Goal: Transaction & Acquisition: Purchase product/service

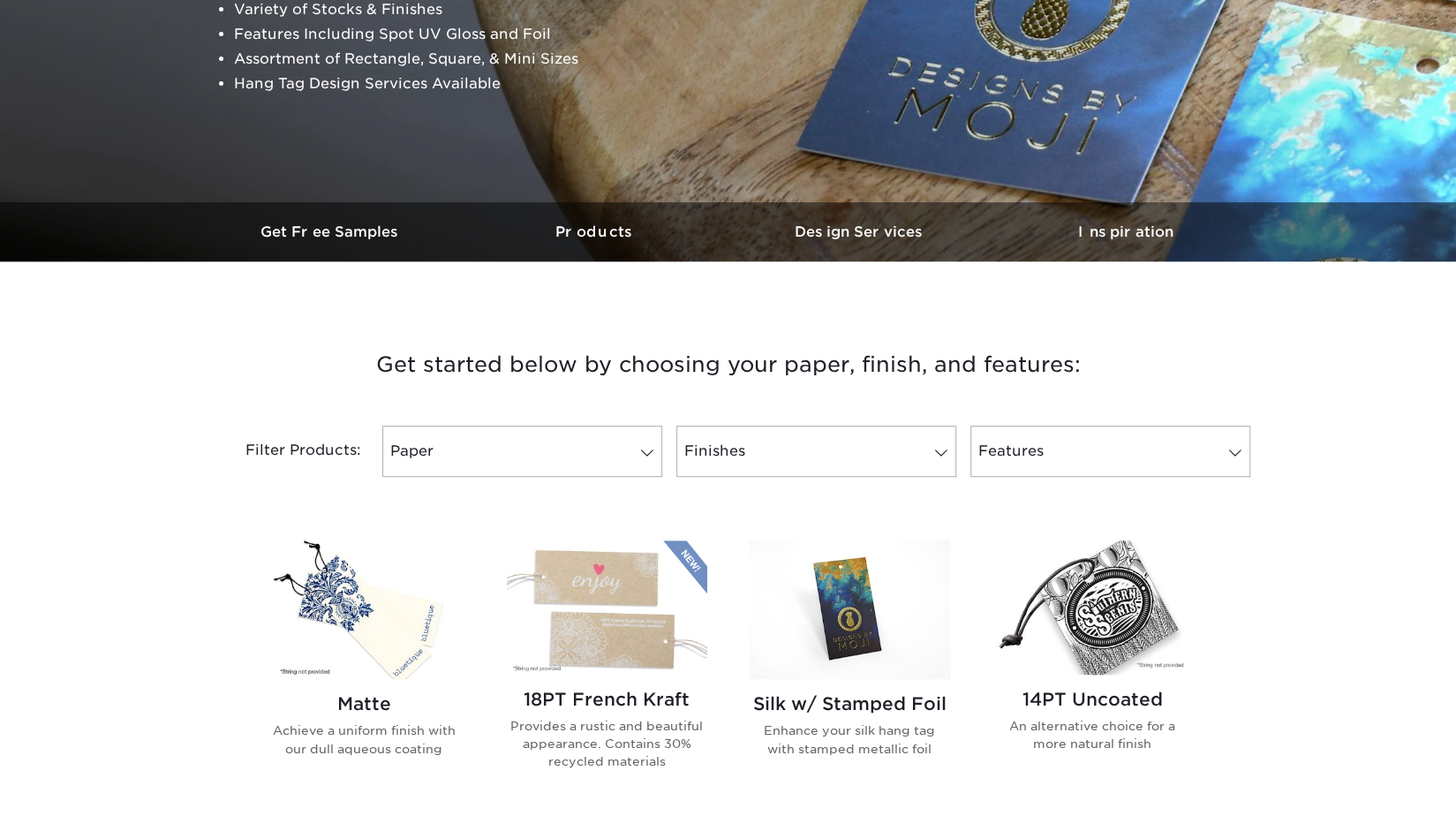
scroll to position [437, 0]
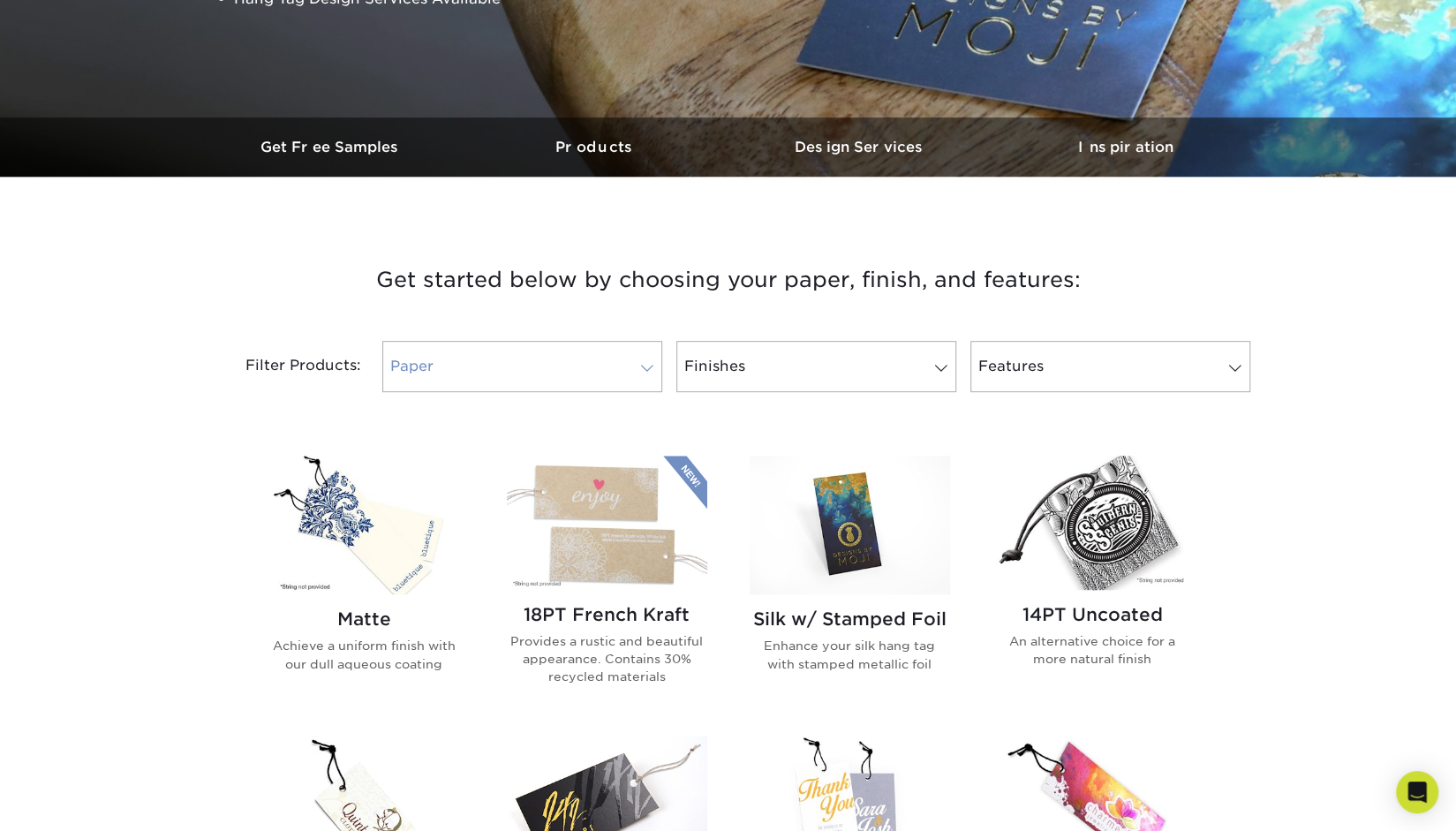
click at [589, 348] on link "Paper" at bounding box center [522, 366] width 280 height 51
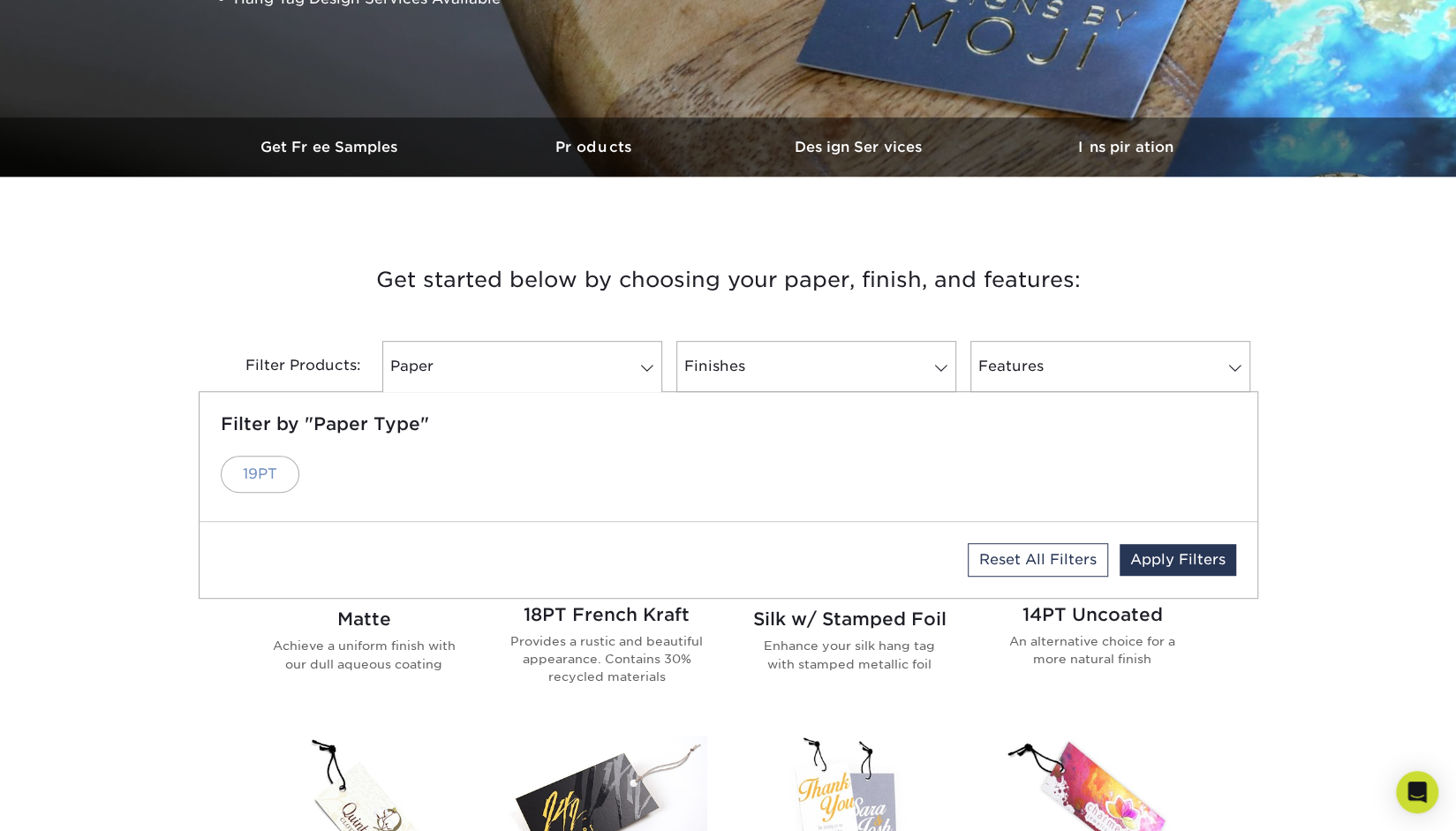
click at [255, 476] on link "19PT" at bounding box center [260, 474] width 78 height 37
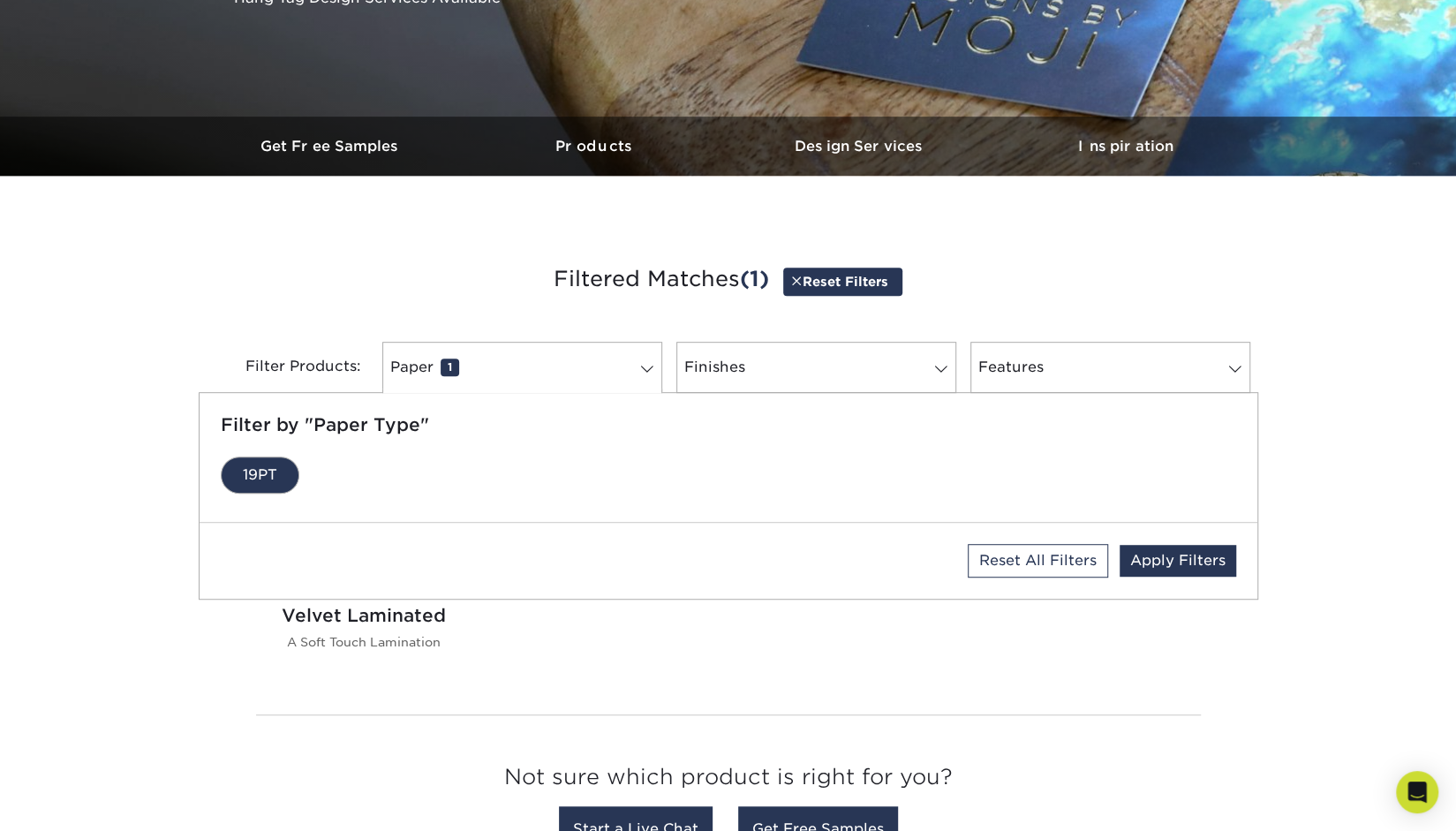
scroll to position [446, 0]
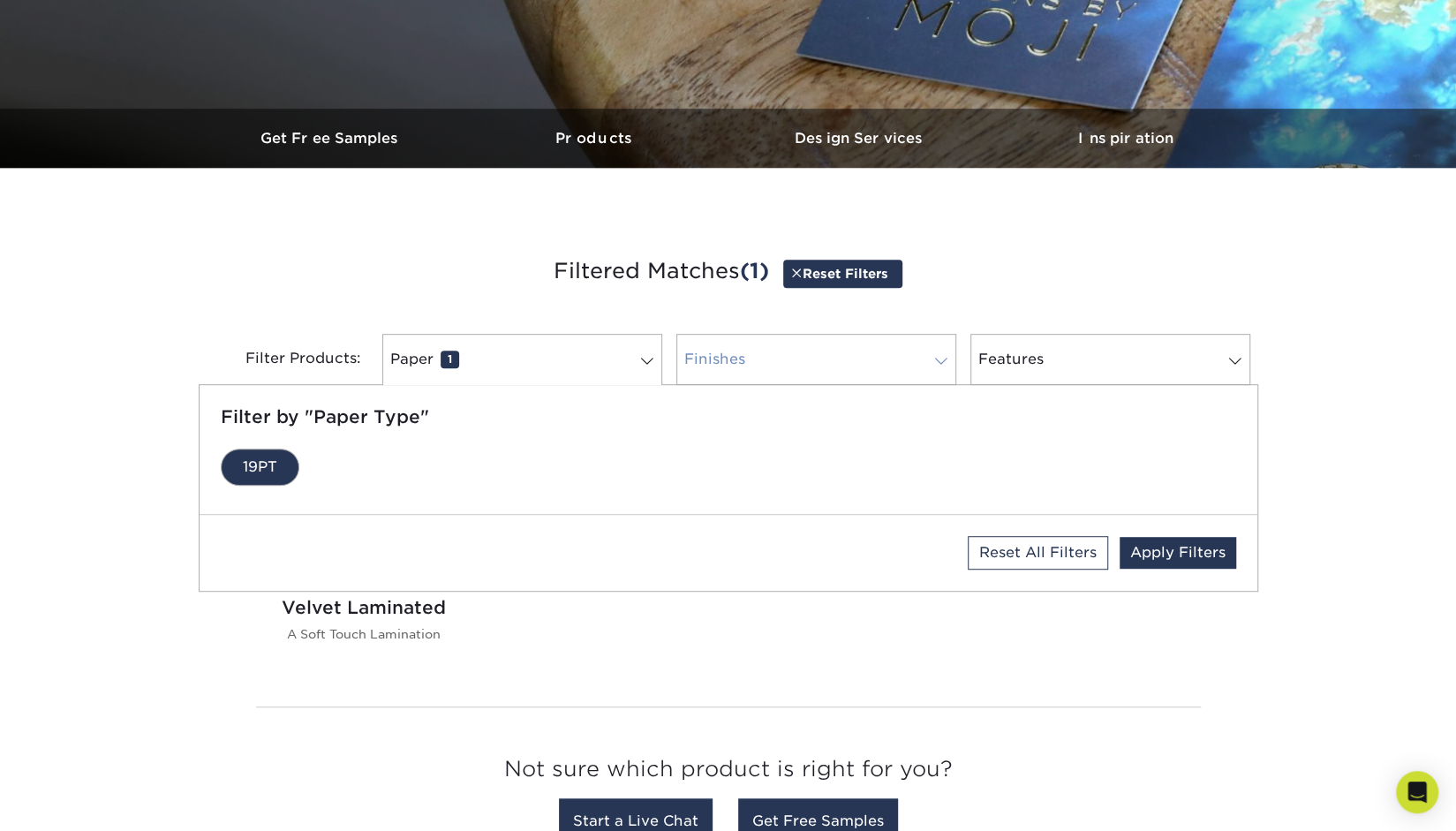
click at [883, 358] on link "Finishes 0" at bounding box center [816, 359] width 280 height 51
click at [1016, 267] on h3 "Filtered Matches (1) Reset Filters" at bounding box center [728, 272] width 1032 height 81
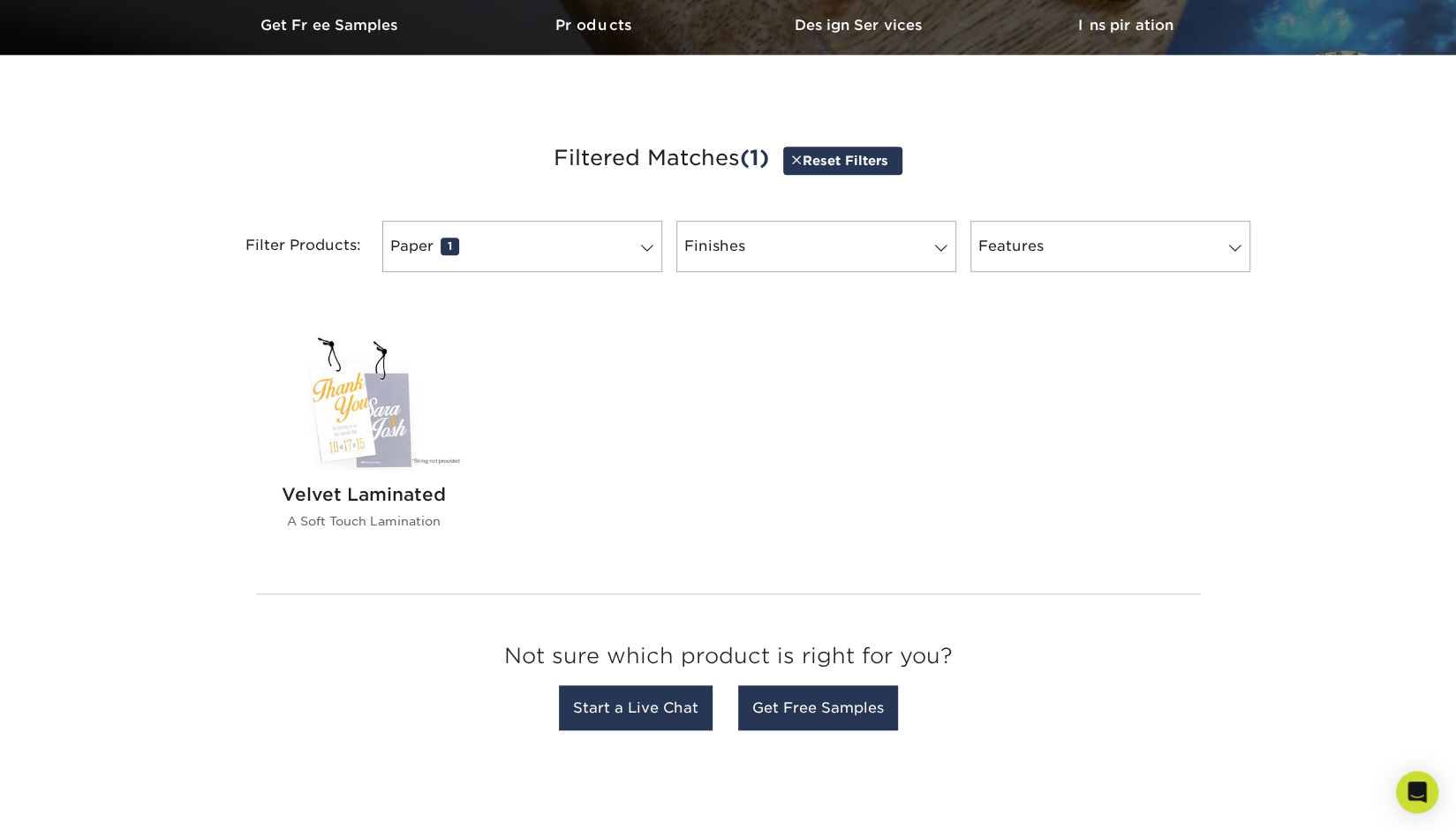
scroll to position [561, 0]
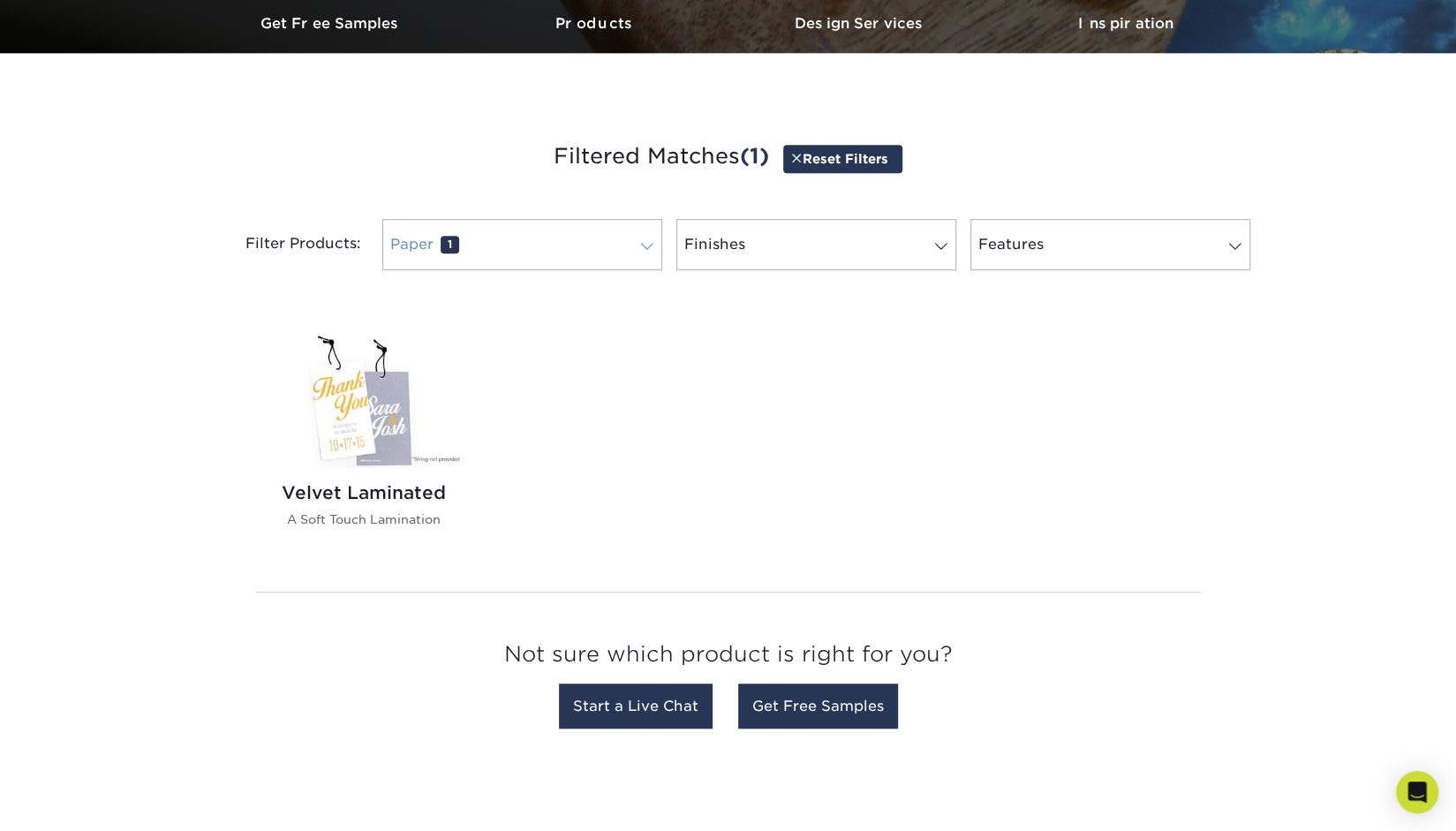
click at [637, 239] on span at bounding box center [647, 246] width 25 height 14
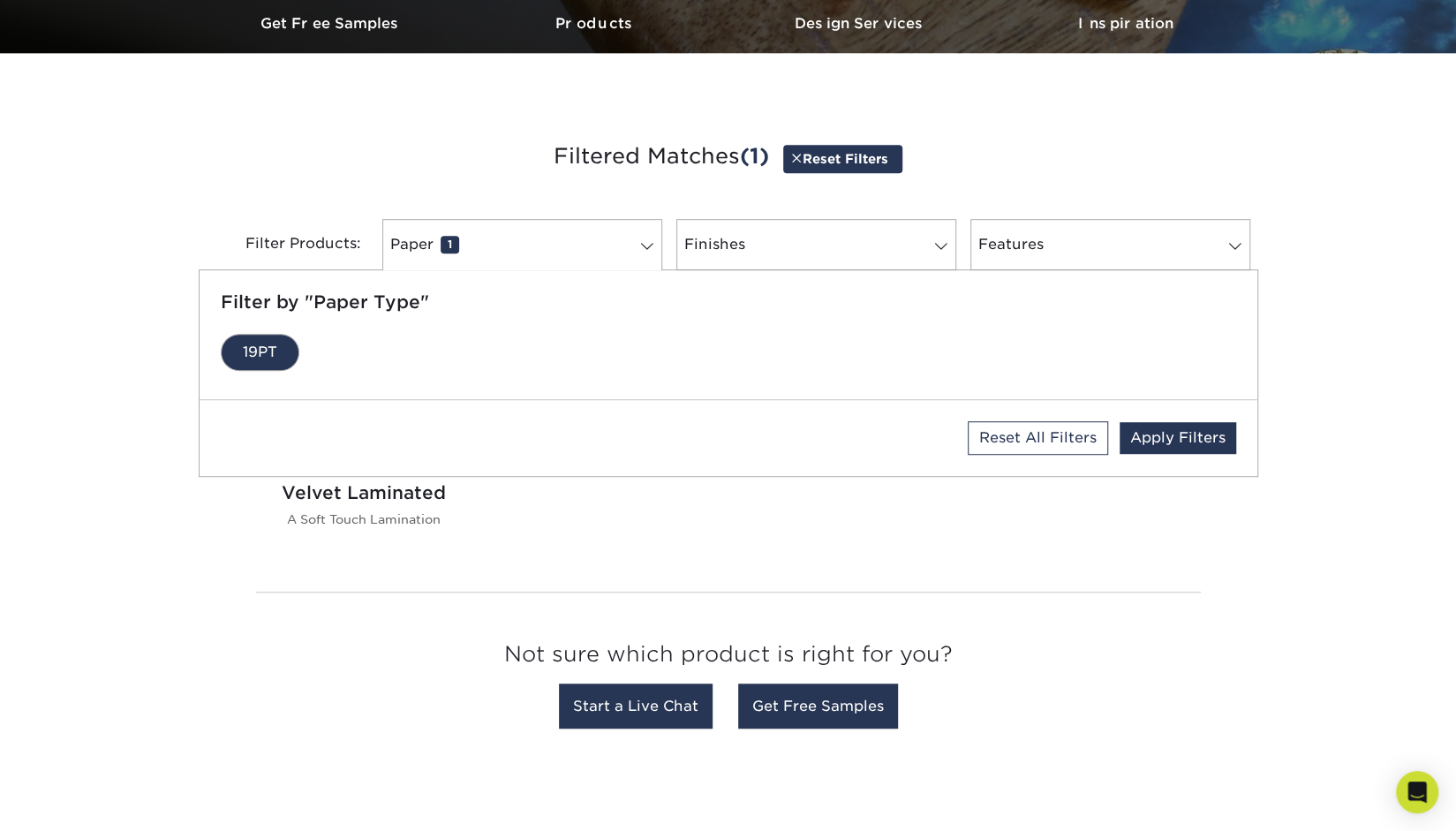
click at [257, 348] on link "19PT" at bounding box center [260, 352] width 78 height 37
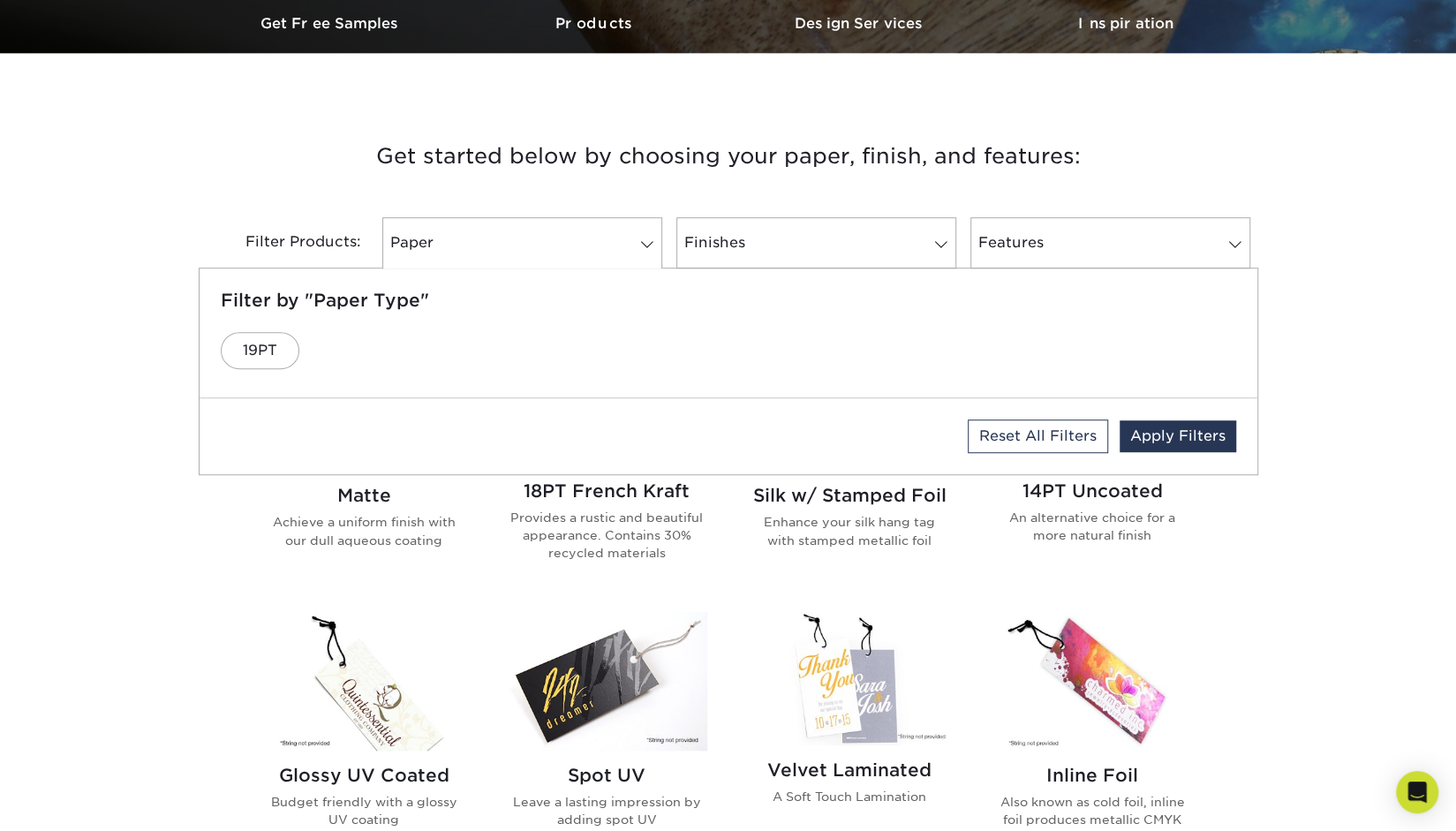
scroll to position [562, 0]
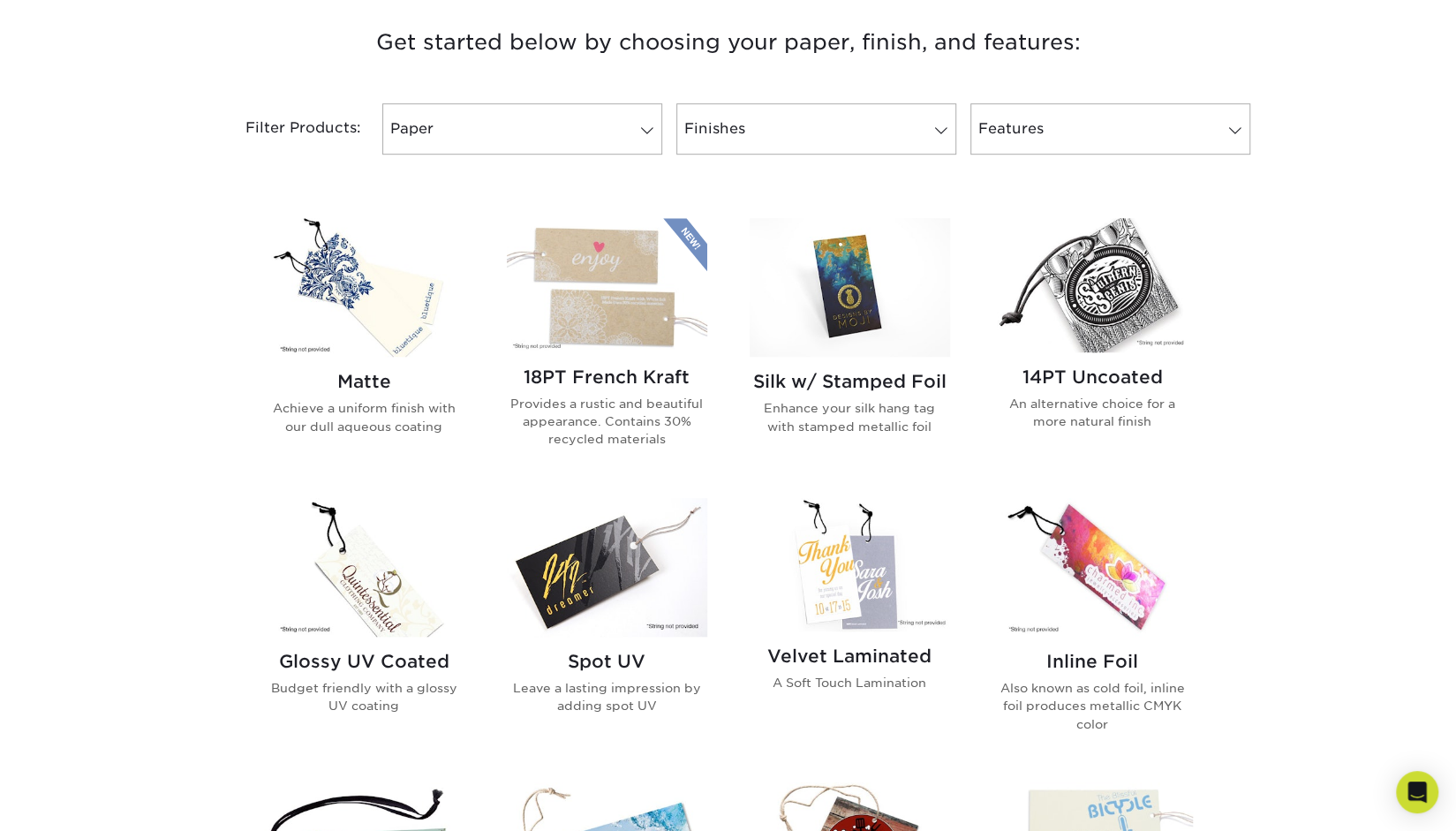
scroll to position [675, 0]
click at [900, 121] on link "Finishes 0" at bounding box center [816, 128] width 280 height 51
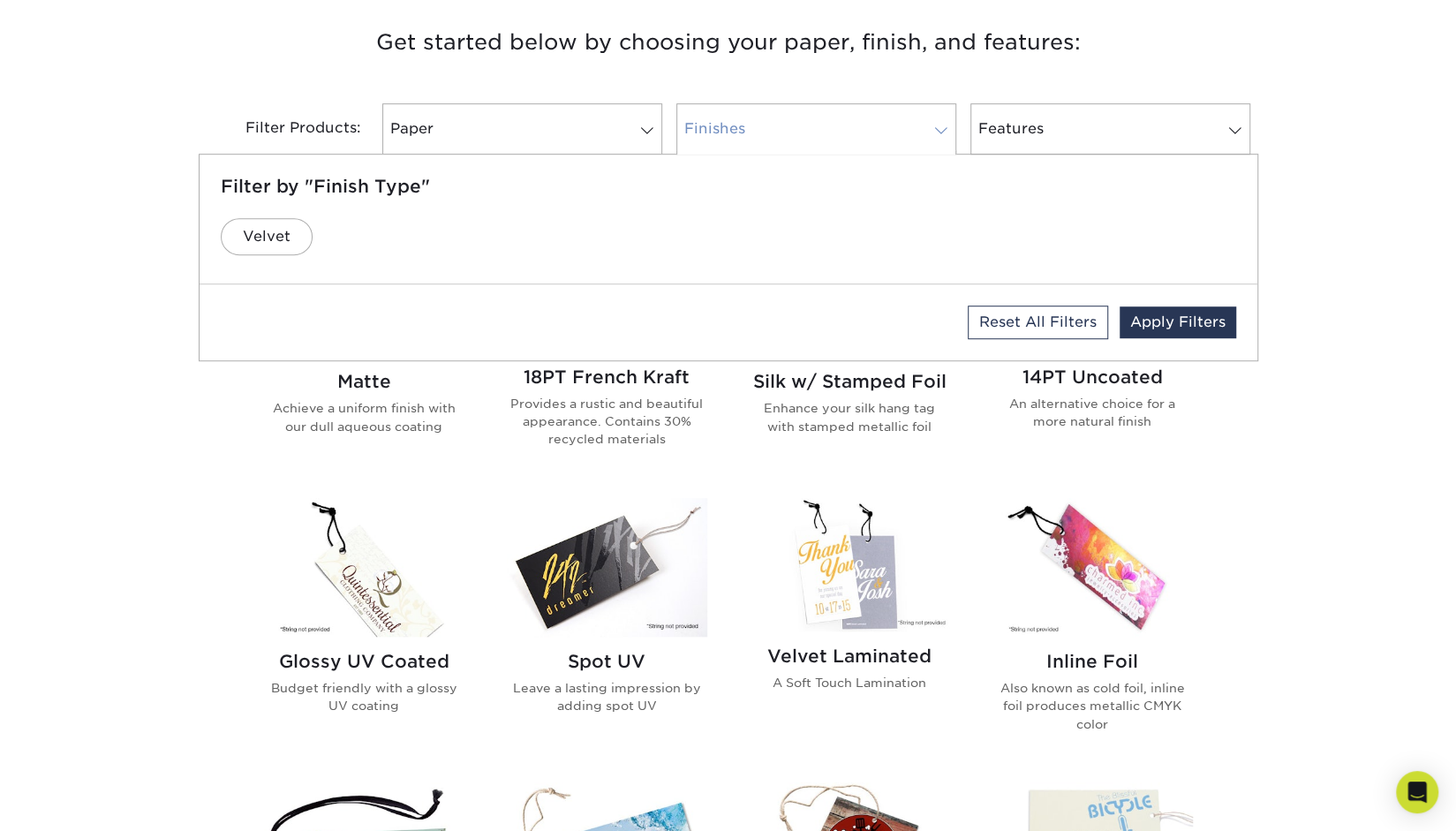
click at [914, 119] on link "Finishes 0" at bounding box center [816, 128] width 280 height 51
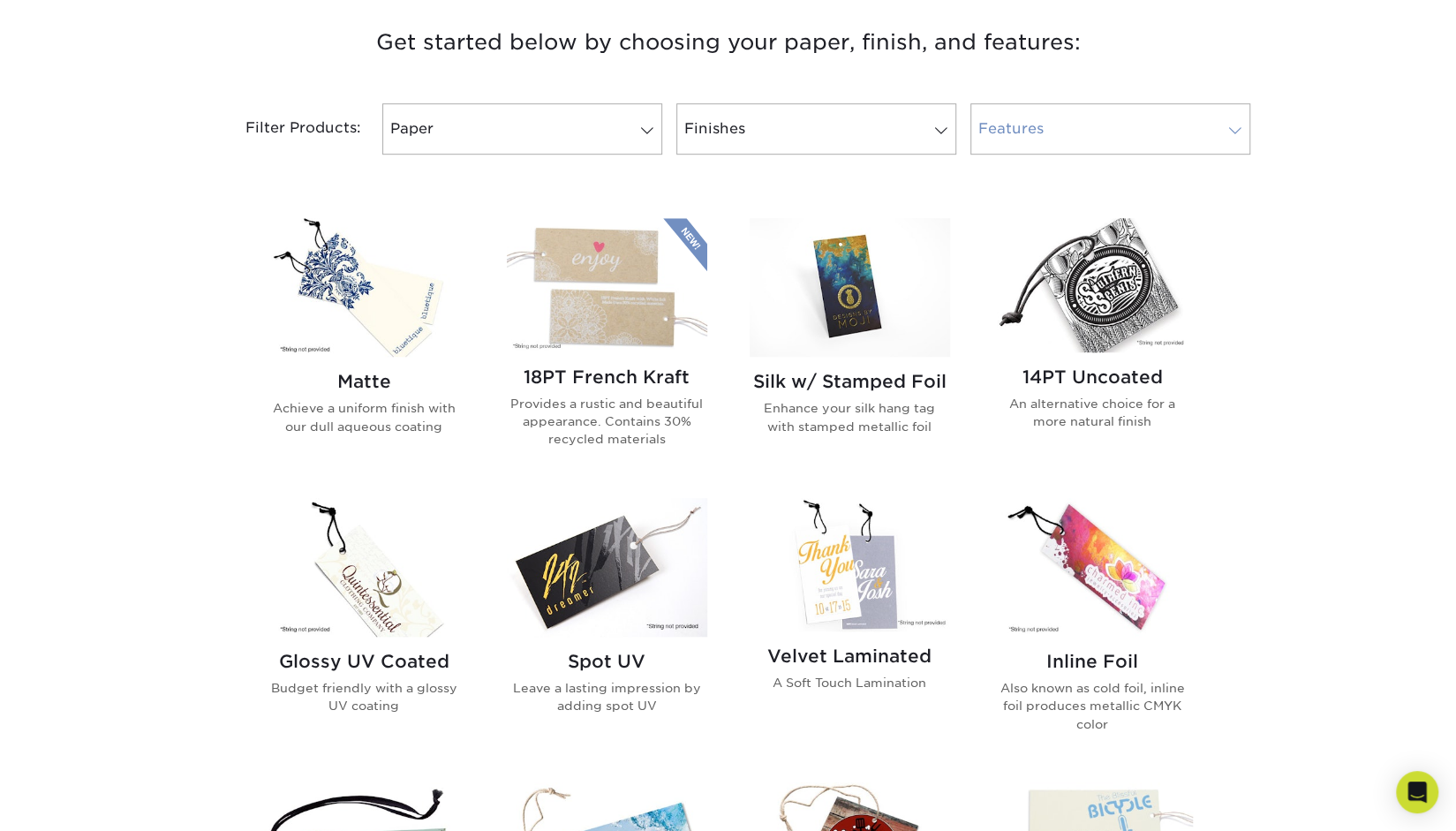
click at [1070, 126] on link "Features 0" at bounding box center [1110, 128] width 280 height 51
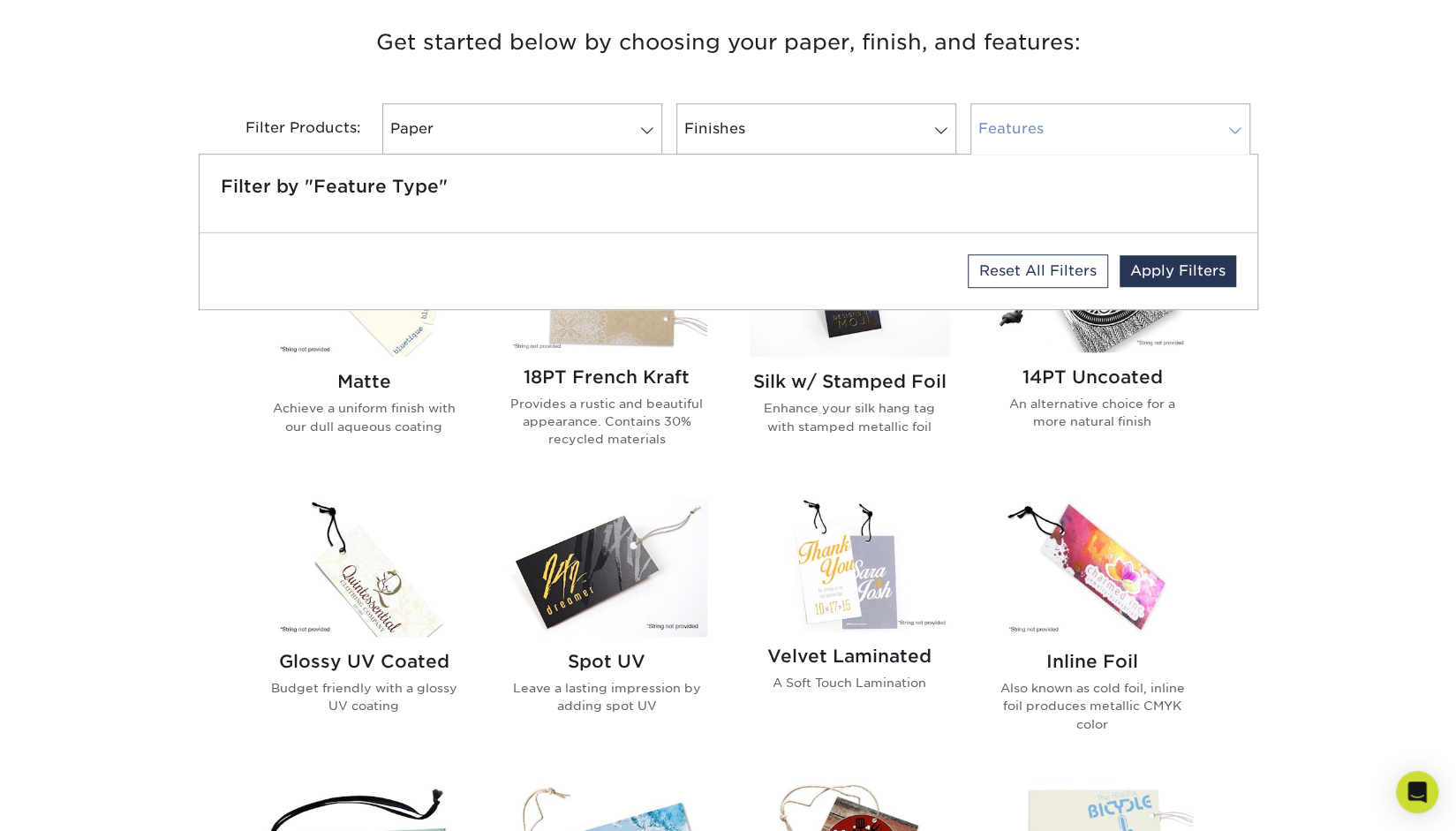
click at [1070, 126] on link "Features 0" at bounding box center [1110, 128] width 280 height 51
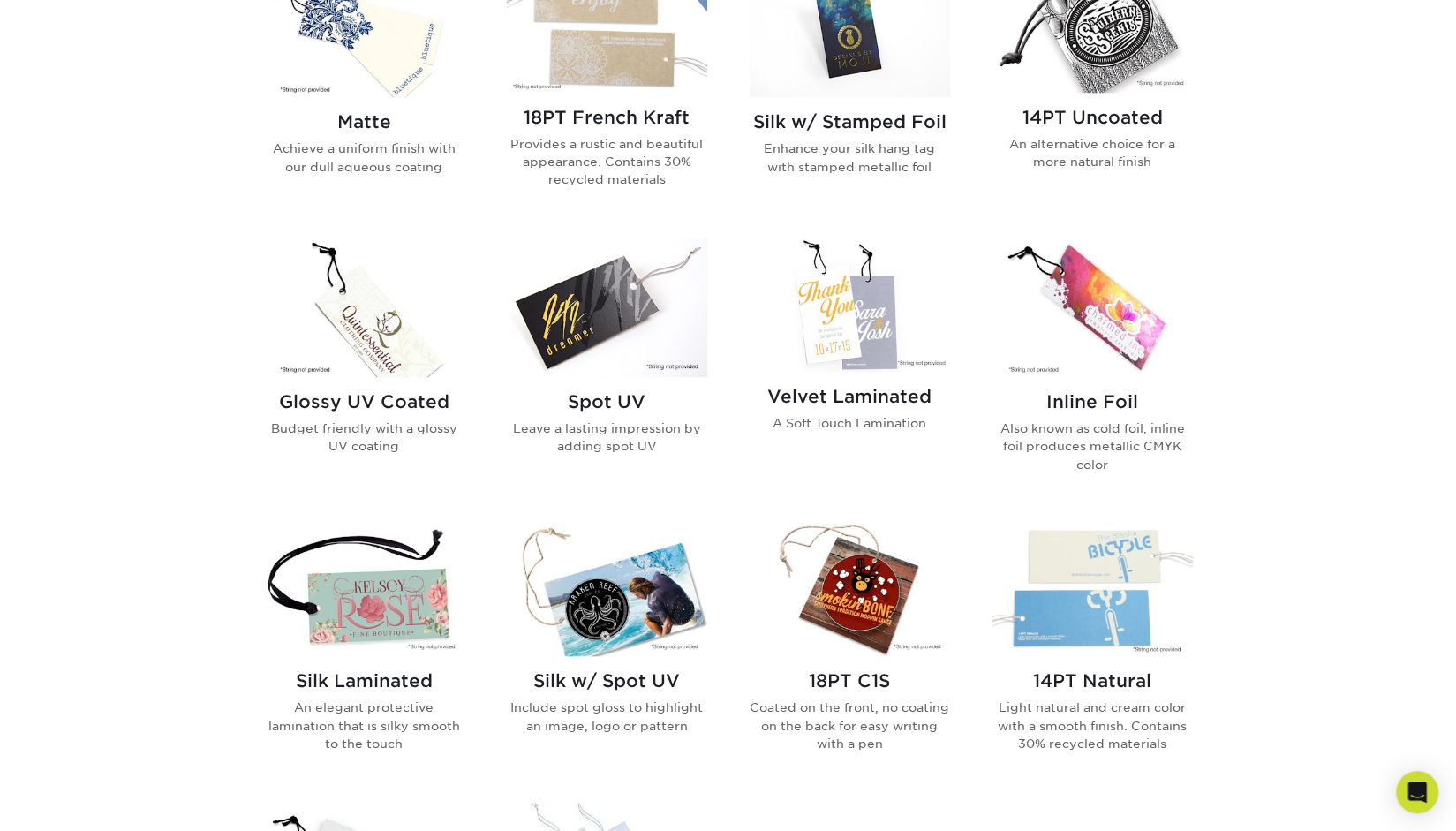
scroll to position [934, 0]
click at [861, 346] on img at bounding box center [850, 305] width 201 height 133
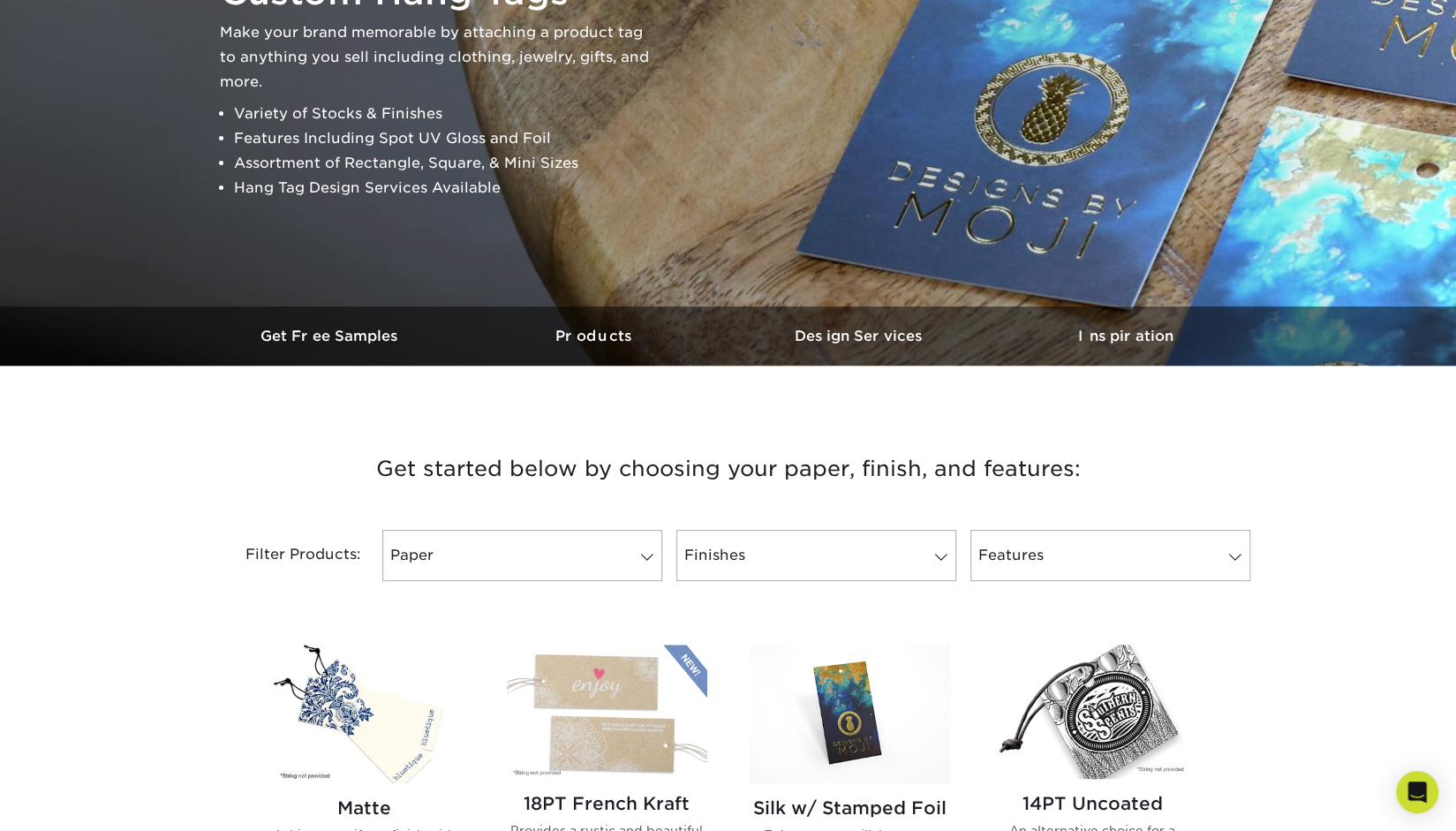
scroll to position [262, 0]
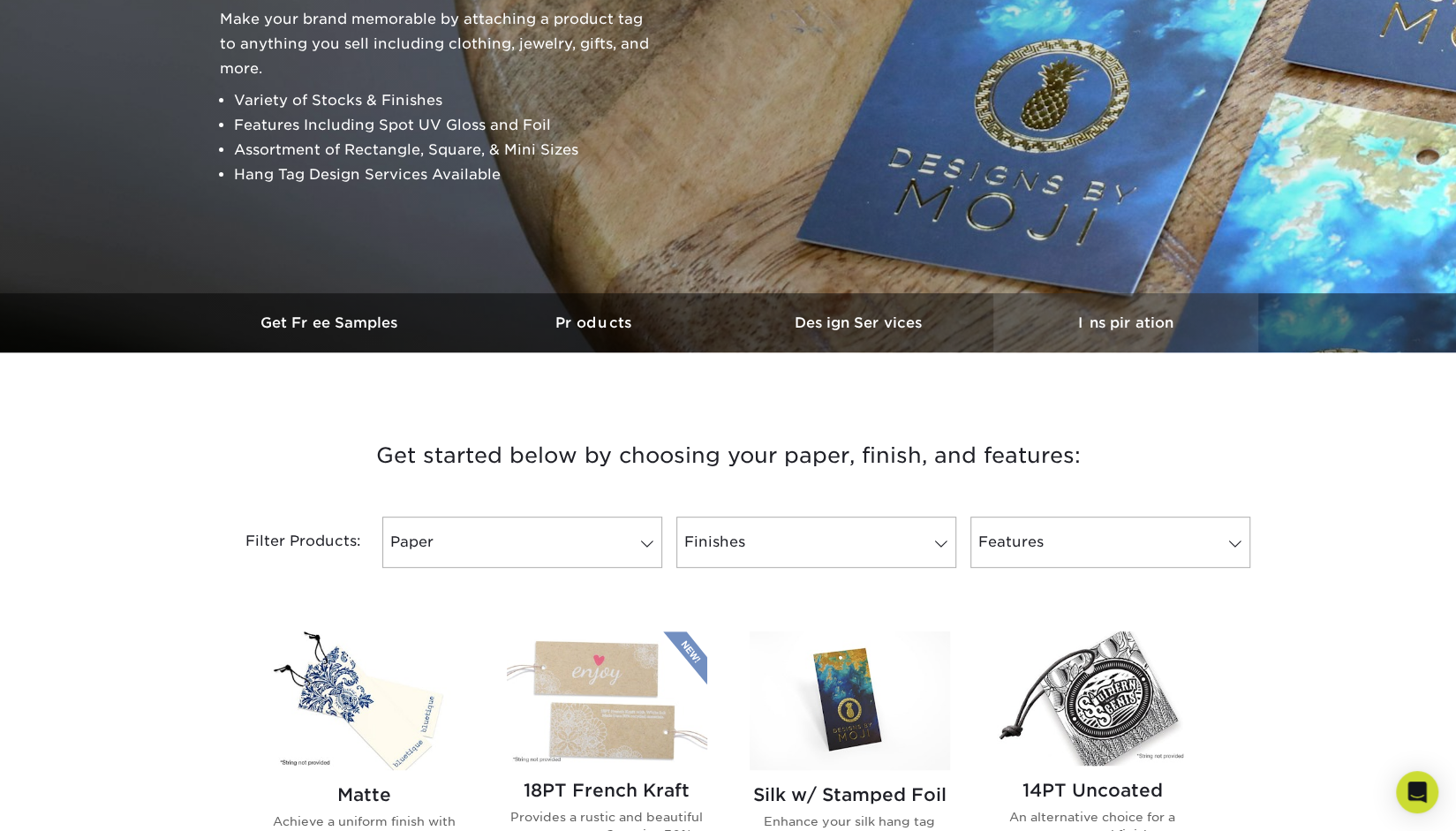
click at [1118, 319] on h3 "Inspiration" at bounding box center [1125, 322] width 264 height 16
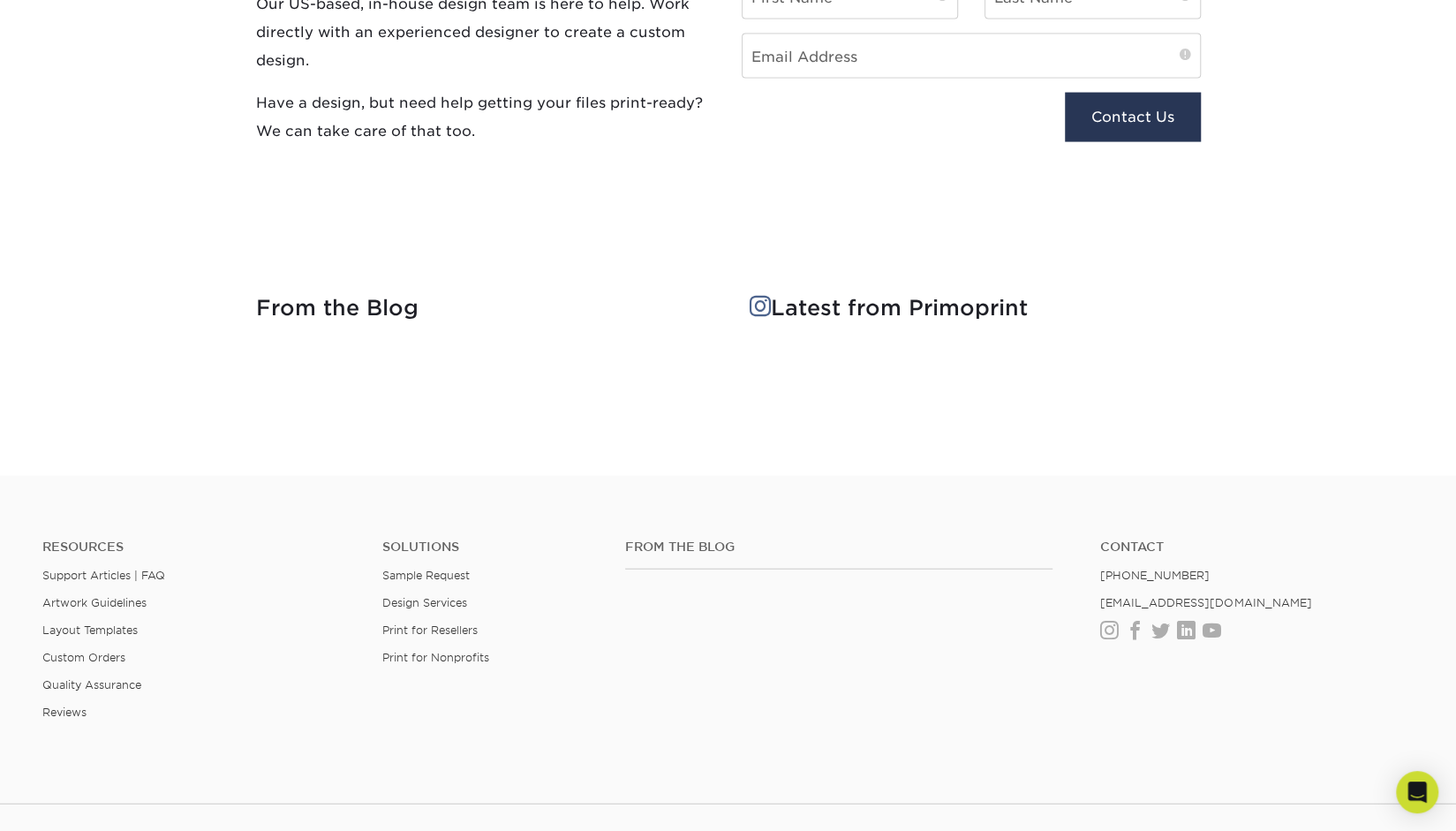
scroll to position [2092, 0]
